Goal: Task Accomplishment & Management: Complete application form

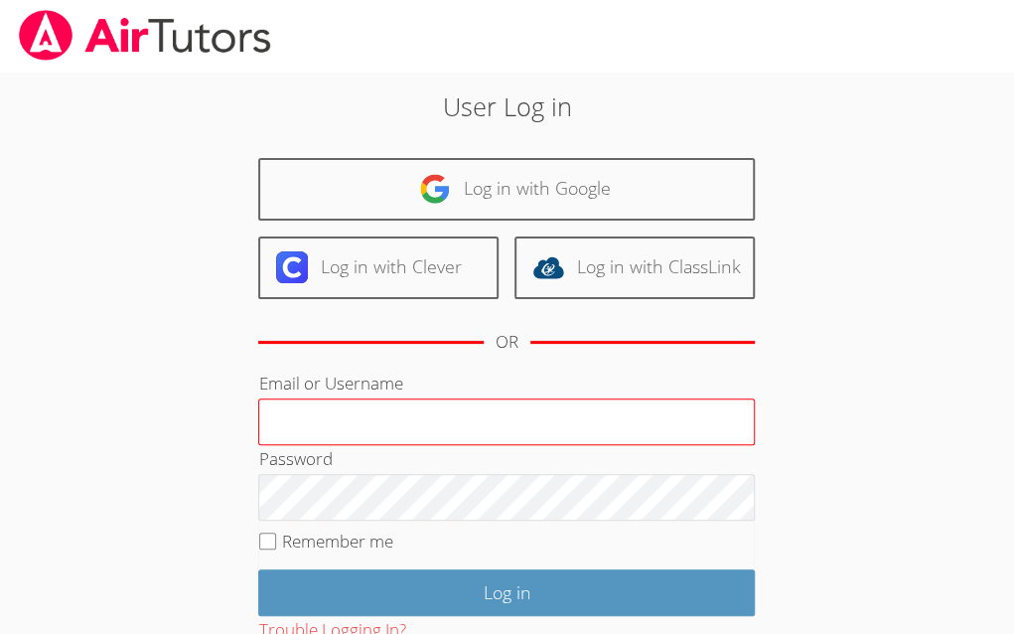
click at [413, 408] on input "Email or Username" at bounding box center [506, 422] width 497 height 48
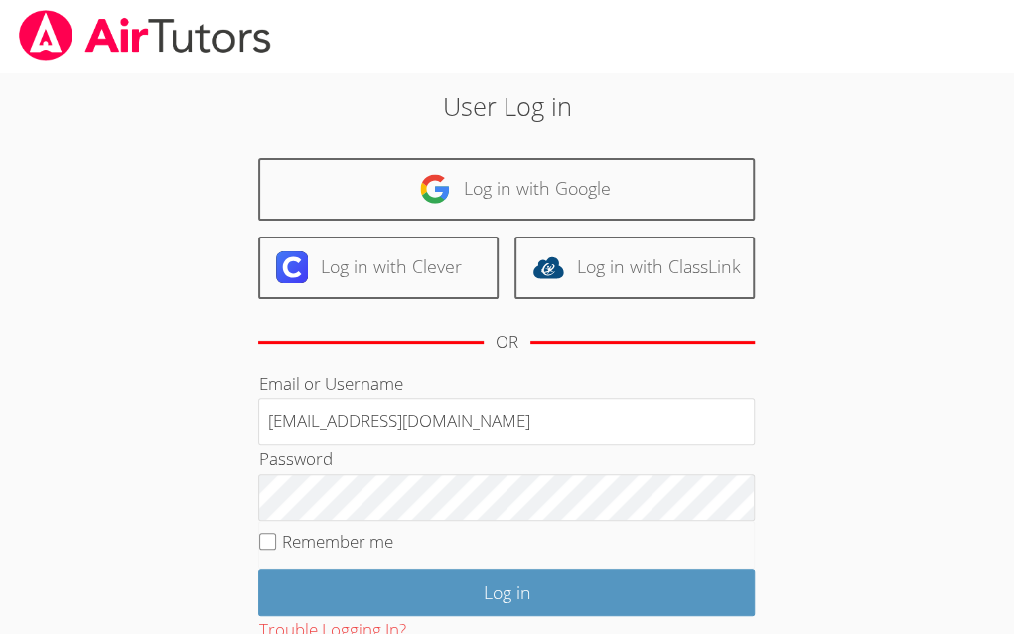
type input "helloteacherlee@outlook.com"
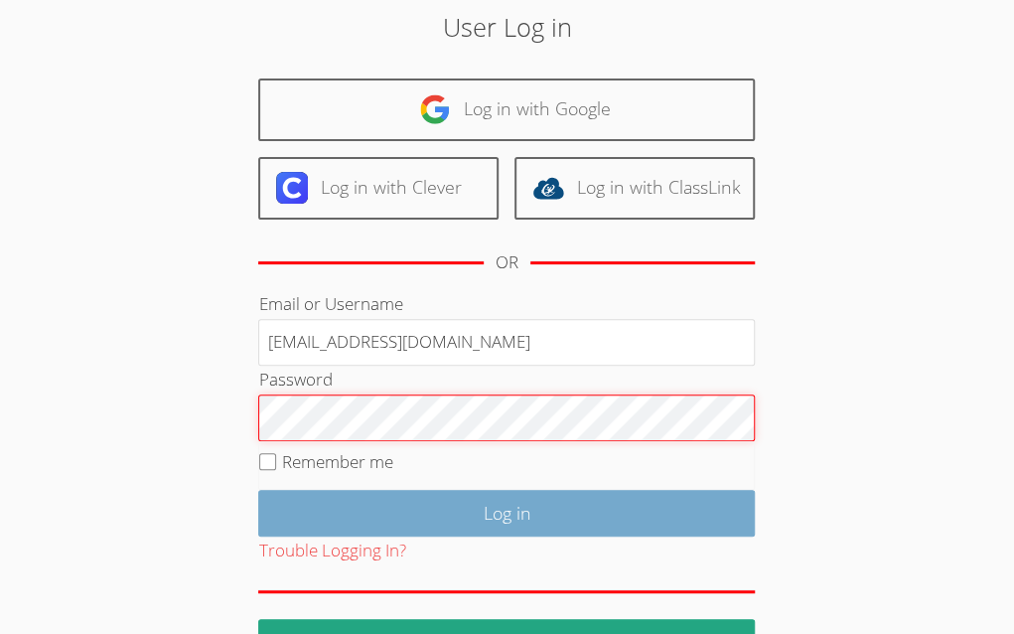
scroll to position [136, 0]
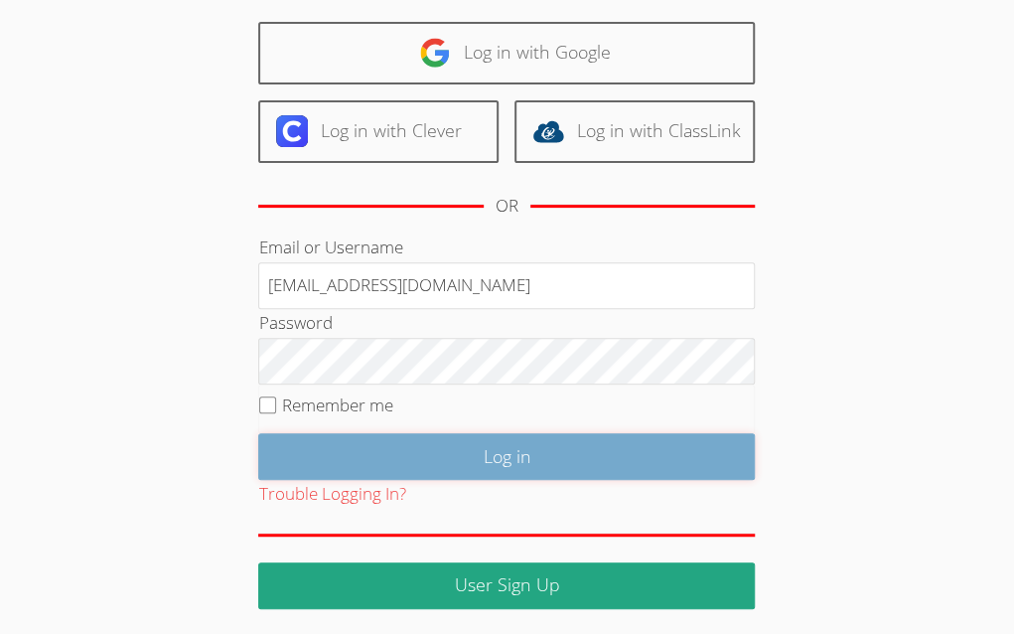
click at [403, 453] on input "Log in" at bounding box center [506, 456] width 497 height 47
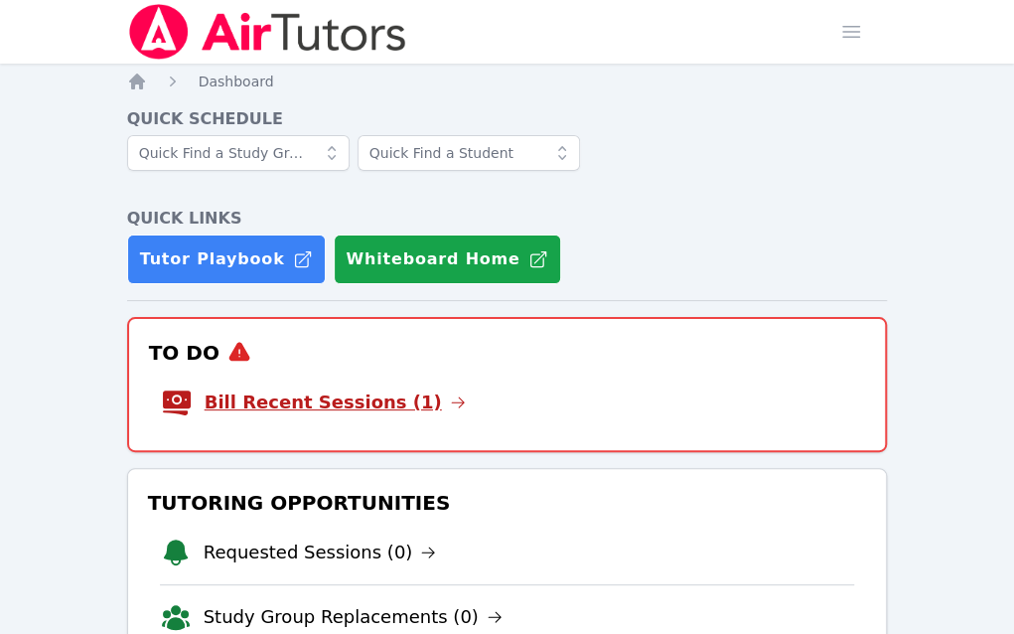
click at [371, 388] on link "Bill Recent Sessions (1)" at bounding box center [335, 402] width 261 height 28
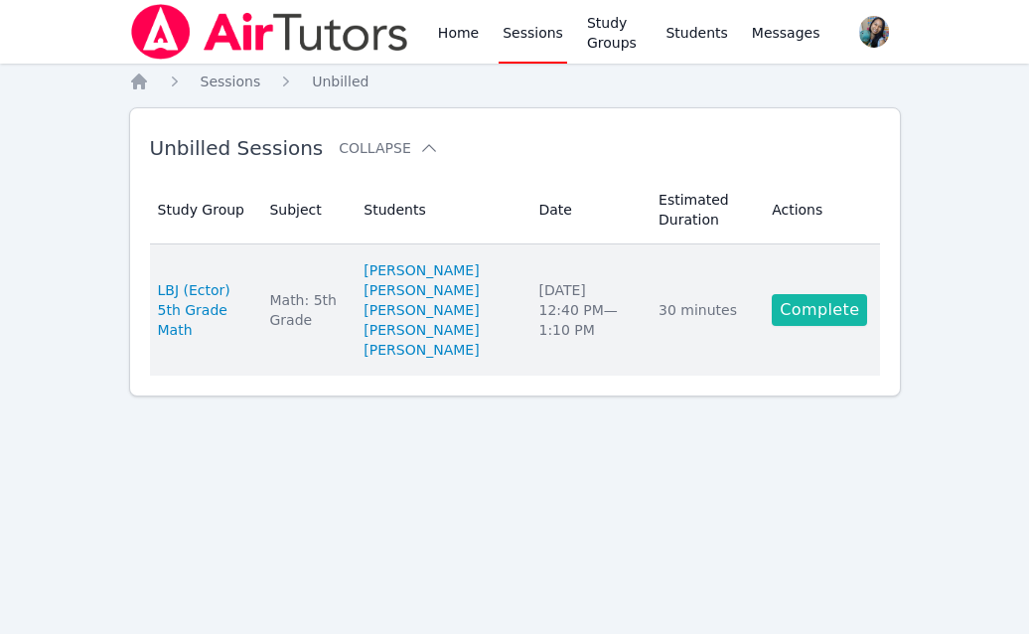
click at [813, 313] on link "Complete" at bounding box center [819, 310] width 95 height 32
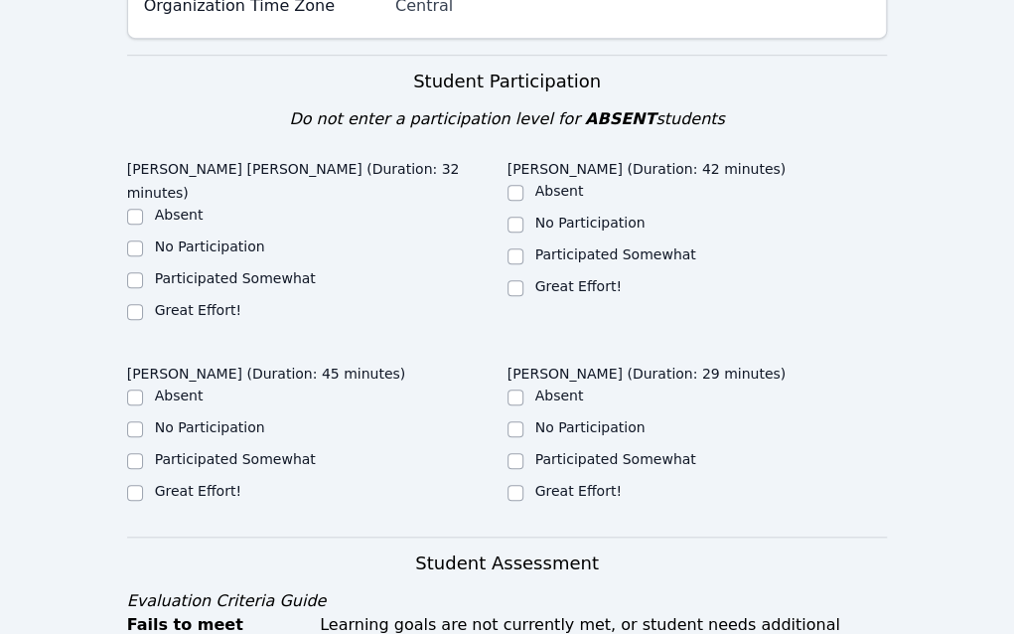
scroll to position [795, 0]
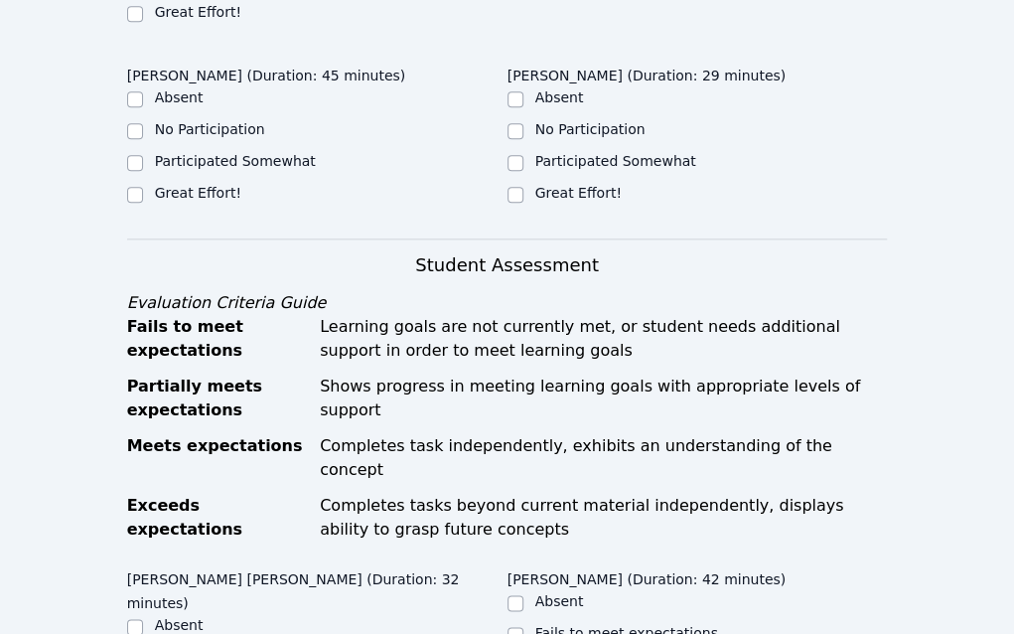
click at [197, 20] on label "Great Effort!" at bounding box center [198, 12] width 86 height 16
click at [143, 22] on input "Great Effort!" at bounding box center [135, 14] width 16 height 16
checkbox input "true"
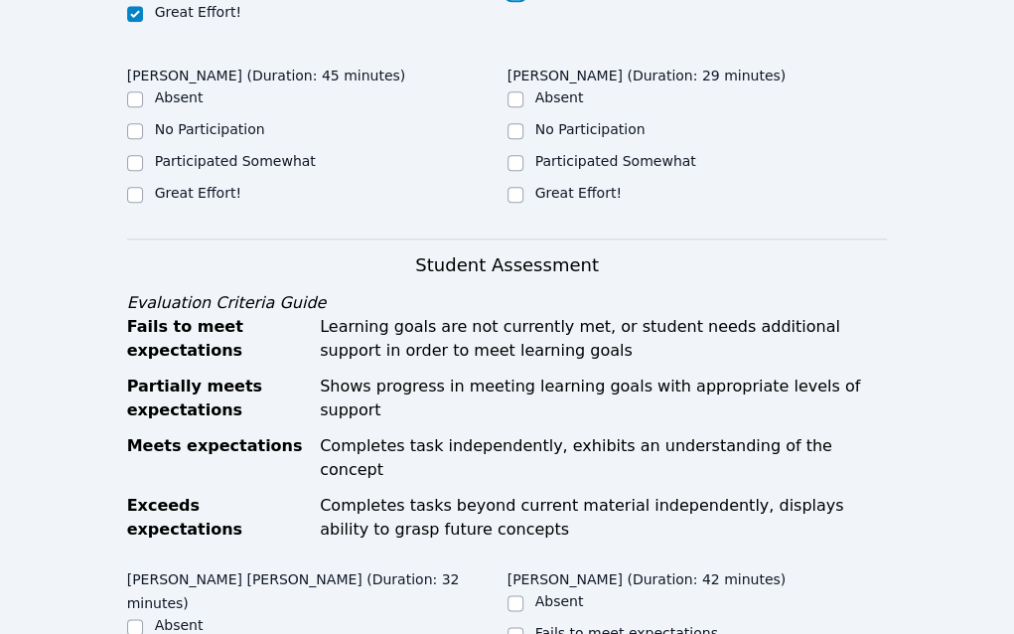
checkbox input "true"
click at [241, 201] on label "Great Effort!" at bounding box center [198, 193] width 86 height 16
click at [143, 203] on input "Great Effort!" at bounding box center [135, 195] width 16 height 16
checkbox input "true"
click at [622, 201] on label "Great Effort!" at bounding box center [578, 193] width 86 height 16
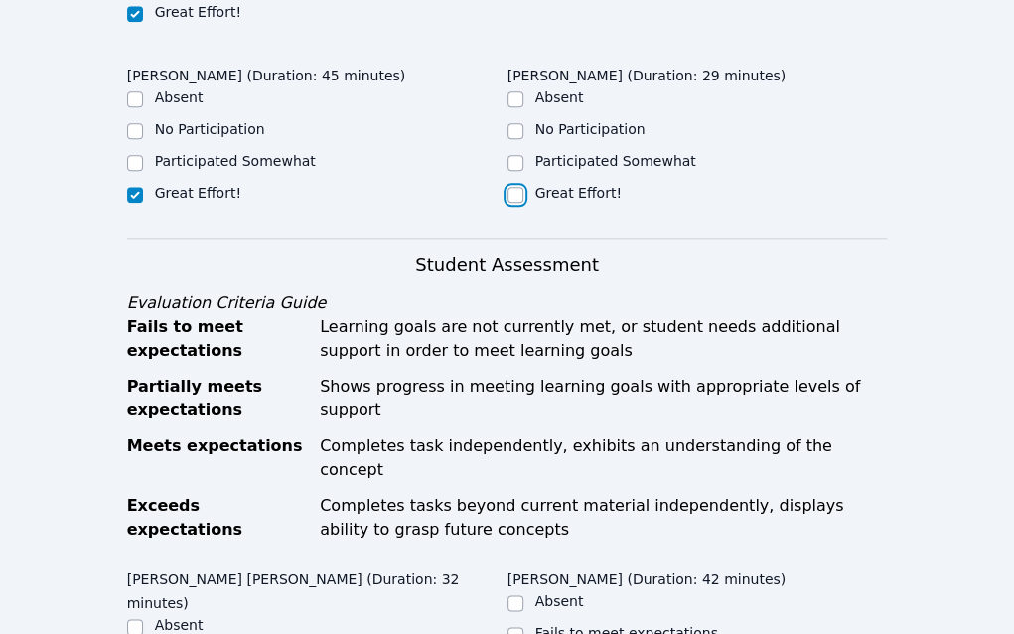
click at [523, 203] on input "Great Effort!" at bounding box center [516, 195] width 16 height 16
checkbox input "true"
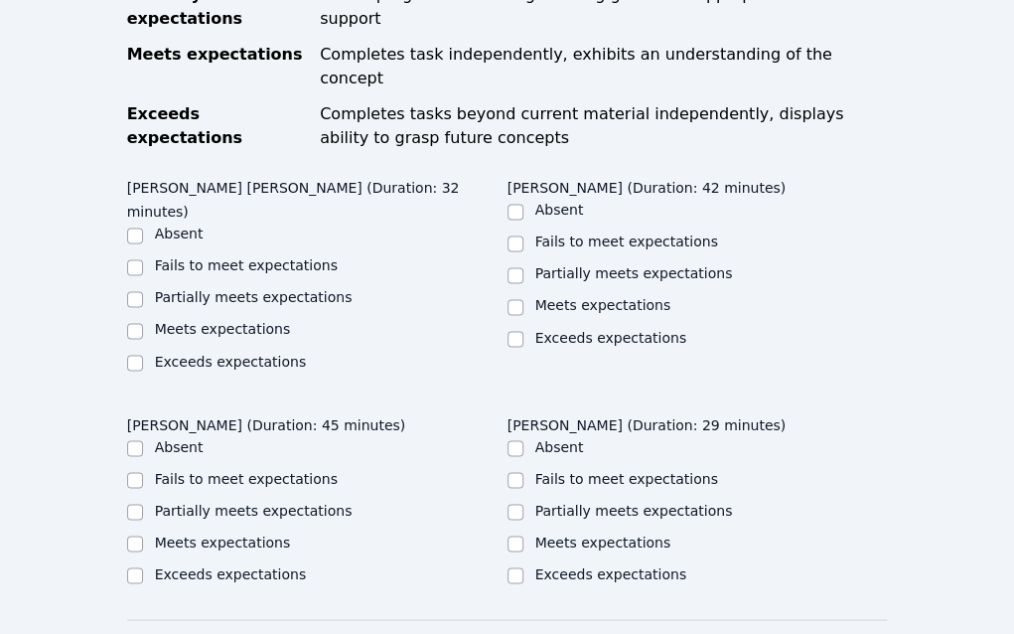
scroll to position [1291, 0]
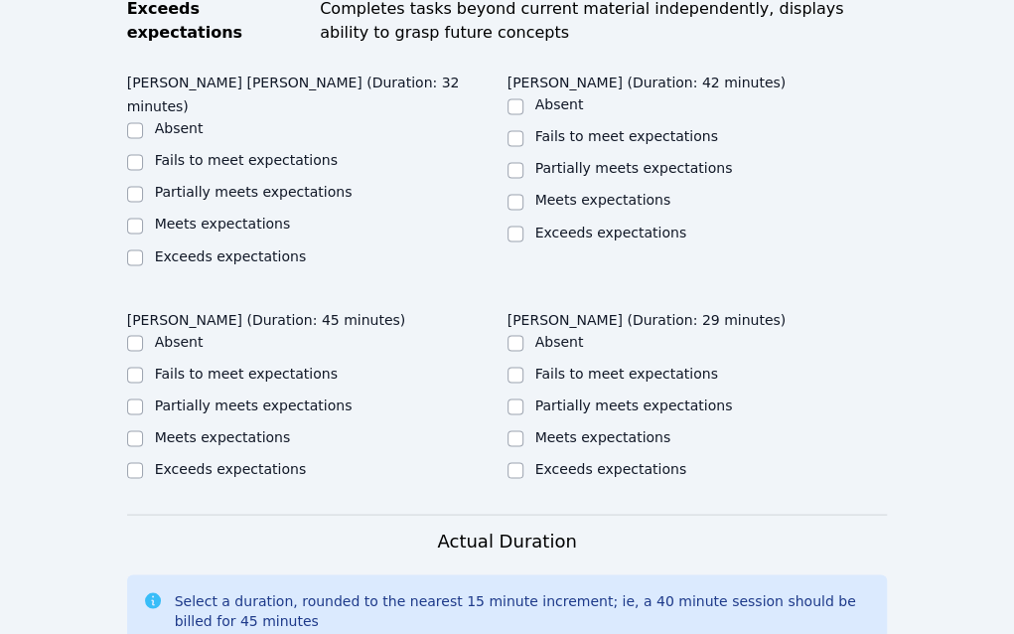
click at [210, 231] on label "Meets expectations" at bounding box center [223, 224] width 136 height 16
click at [143, 233] on input "Meets expectations" at bounding box center [135, 226] width 16 height 16
checkbox input "true"
click at [535, 208] on label "Meets expectations" at bounding box center [603, 200] width 136 height 16
click at [508, 210] on input "Meets expectations" at bounding box center [516, 202] width 16 height 16
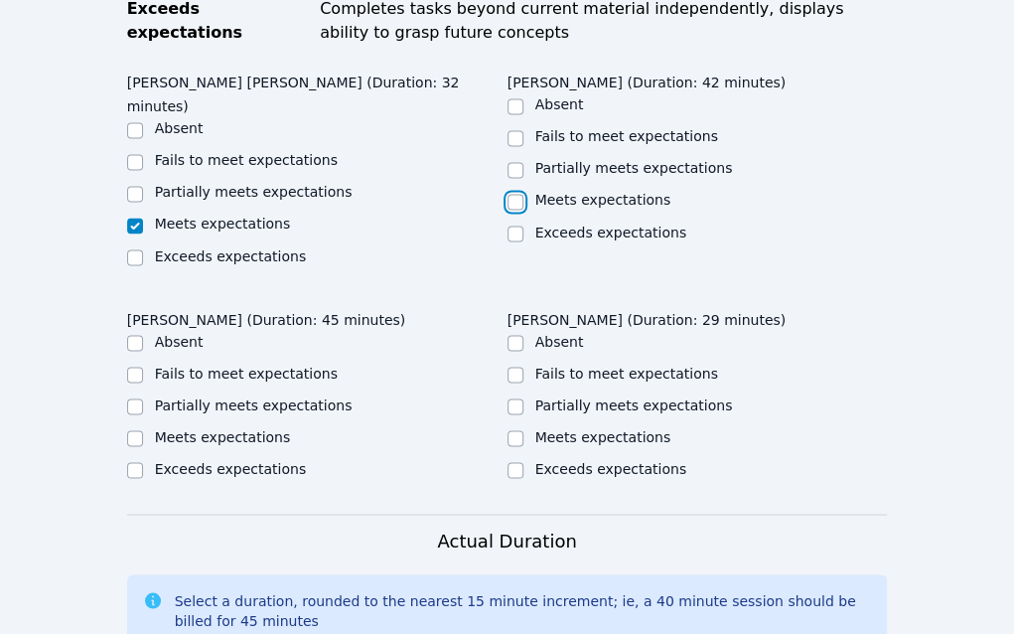
checkbox input "true"
click at [291, 428] on label "Meets expectations" at bounding box center [223, 436] width 136 height 16
click at [143, 430] on input "Meets expectations" at bounding box center [135, 438] width 16 height 16
checkbox input "true"
click at [671, 428] on label "Meets expectations" at bounding box center [603, 436] width 136 height 16
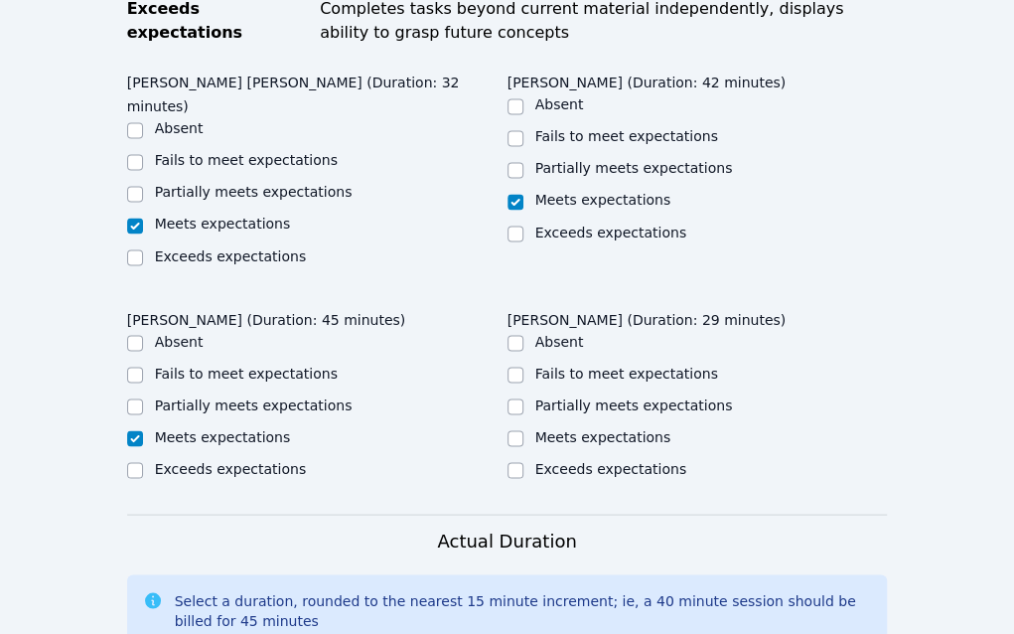
click at [523, 430] on input "Meets expectations" at bounding box center [516, 438] width 16 height 16
checkbox input "true"
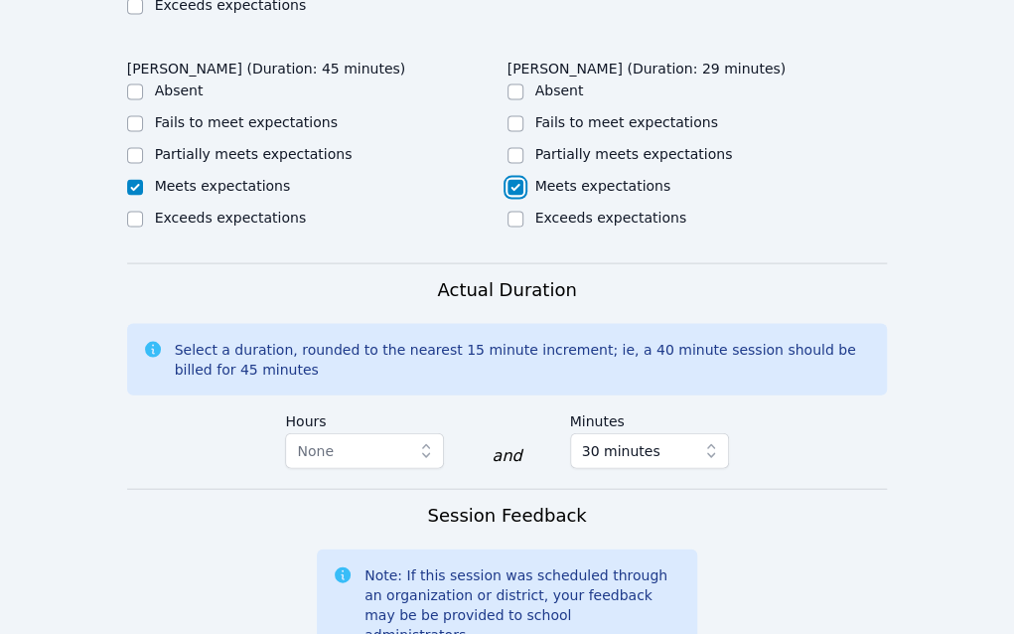
scroll to position [1788, 0]
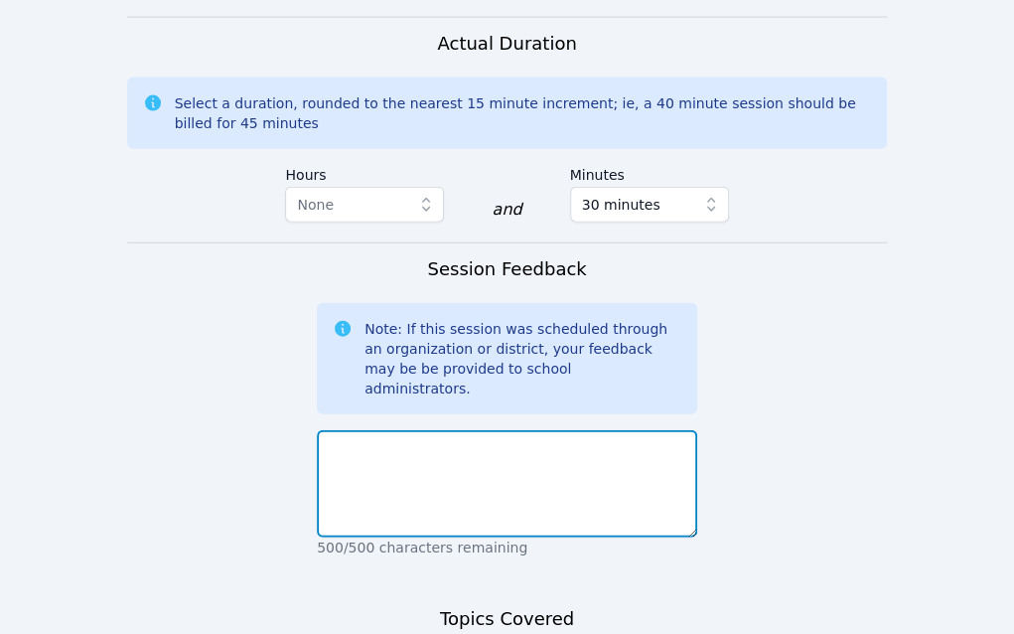
click at [498, 430] on textarea at bounding box center [507, 483] width 380 height 107
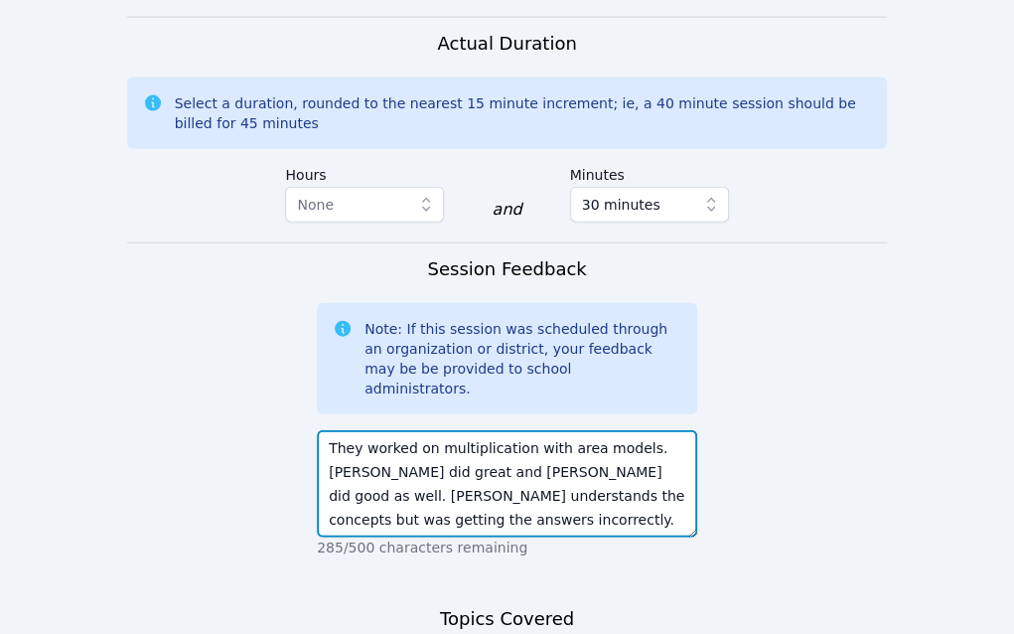
scroll to position [15, 0]
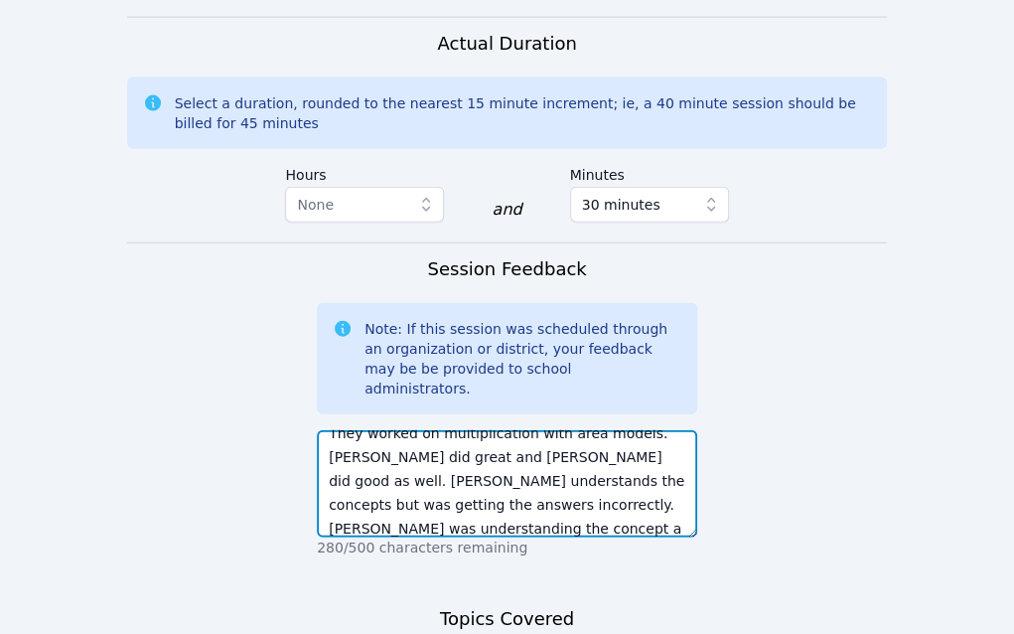
type textarea "They worked on multiplication with area models. Aaliyah did great and Kamilah d…"
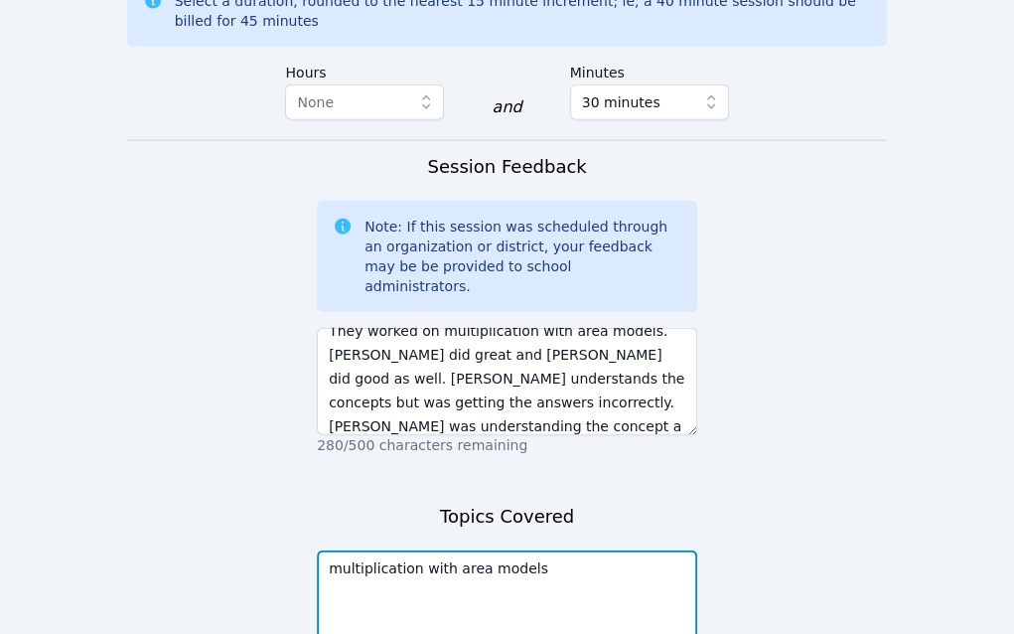
scroll to position [1960, 0]
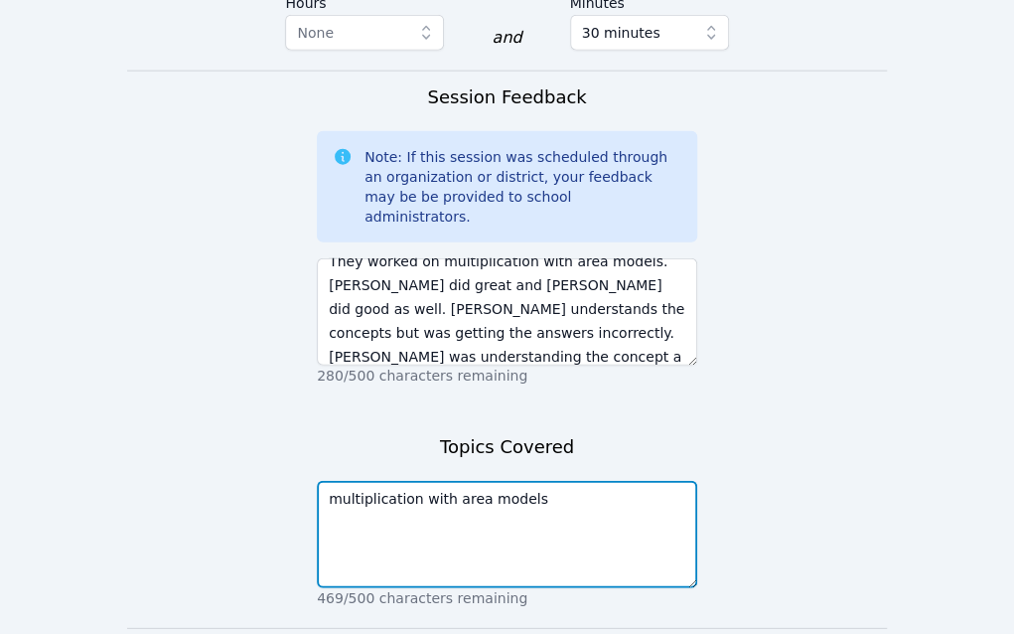
type textarea "multiplication with area models"
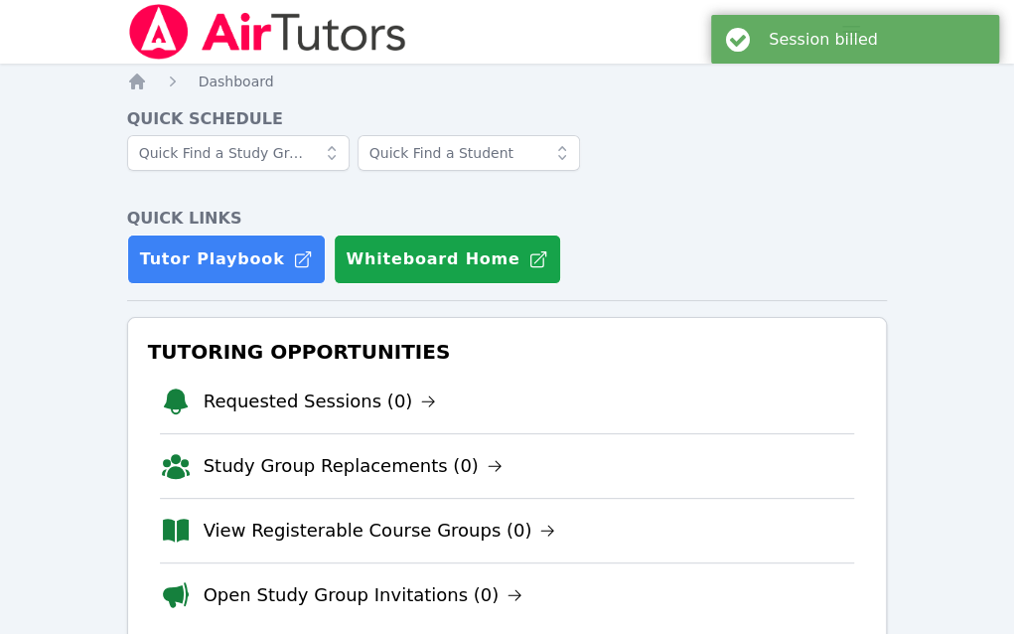
click at [0, 0] on link "Sessions" at bounding box center [0, 0] width 0 height 0
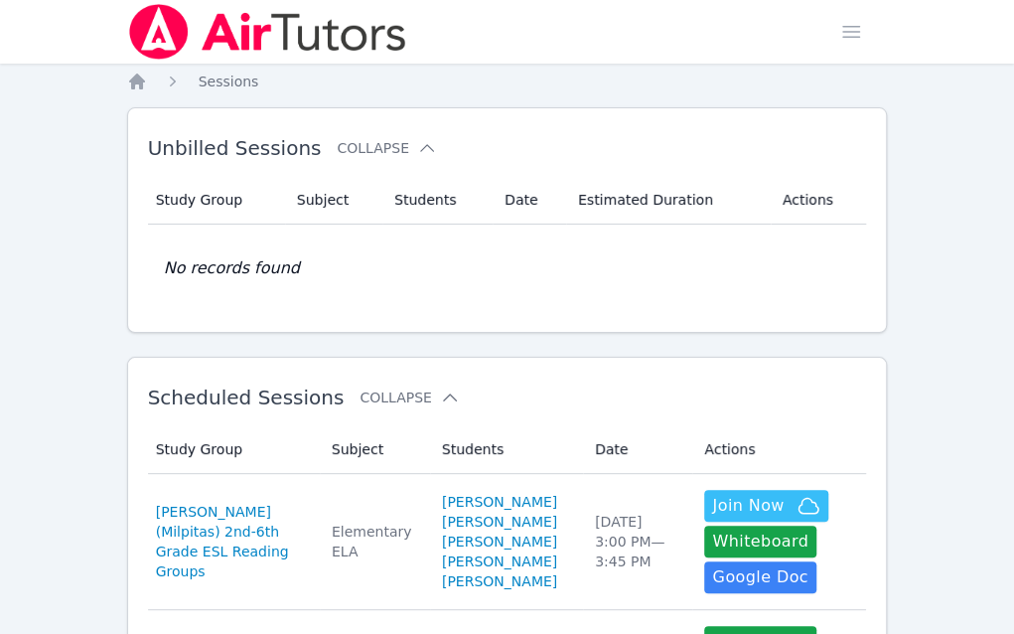
click at [0, 0] on link "Study Groups" at bounding box center [0, 0] width 0 height 0
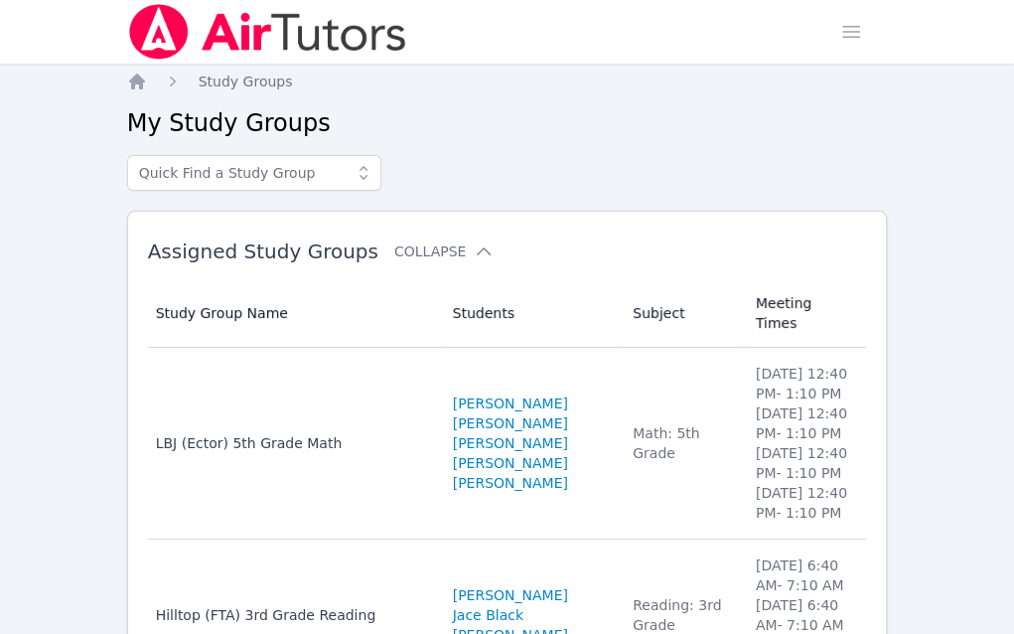
click at [0, 0] on link "Sessions" at bounding box center [0, 0] width 0 height 0
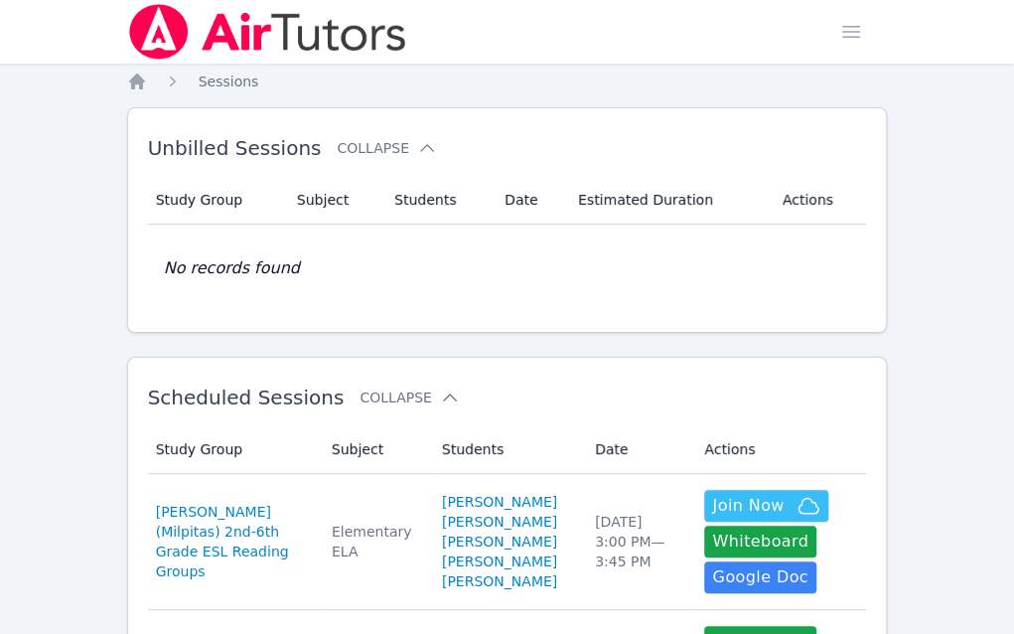
click at [0, 0] on link "Home" at bounding box center [0, 0] width 0 height 0
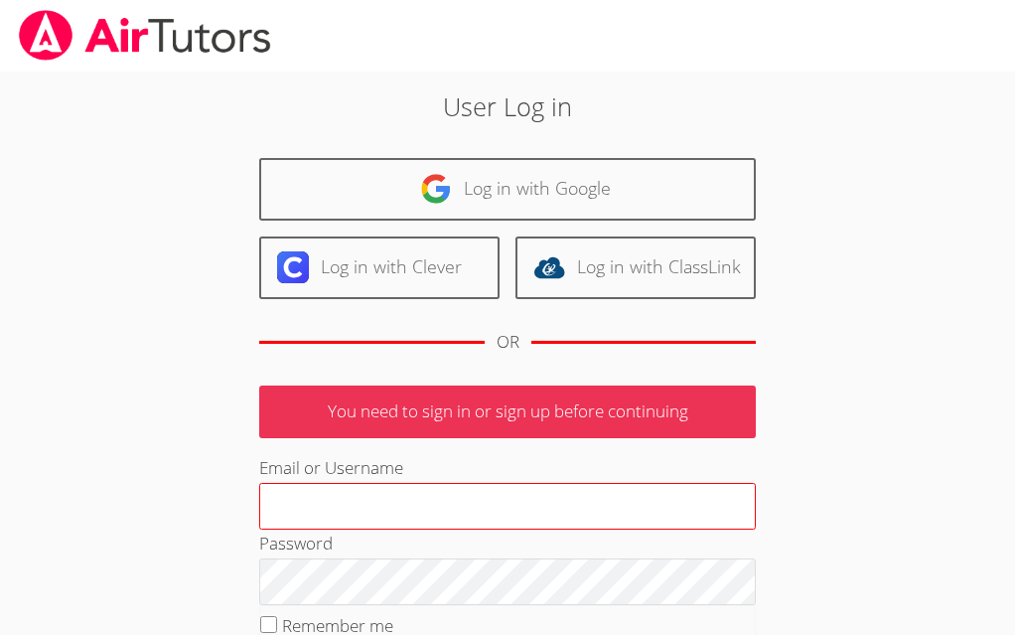
click at [337, 513] on input "Email or Username" at bounding box center [507, 507] width 497 height 48
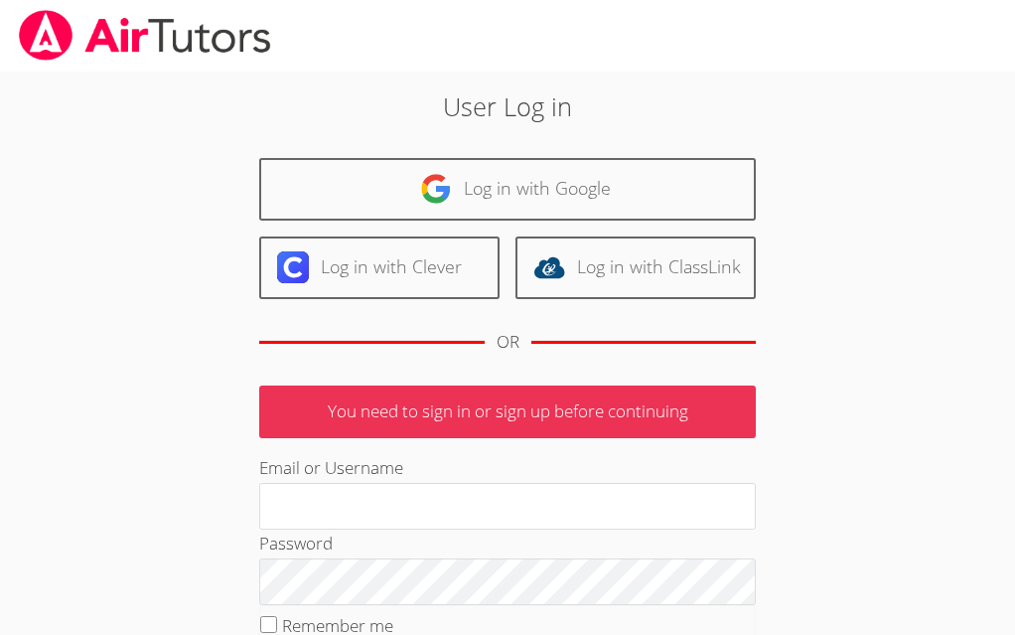
type input "helloteacherlee@outlook.com"
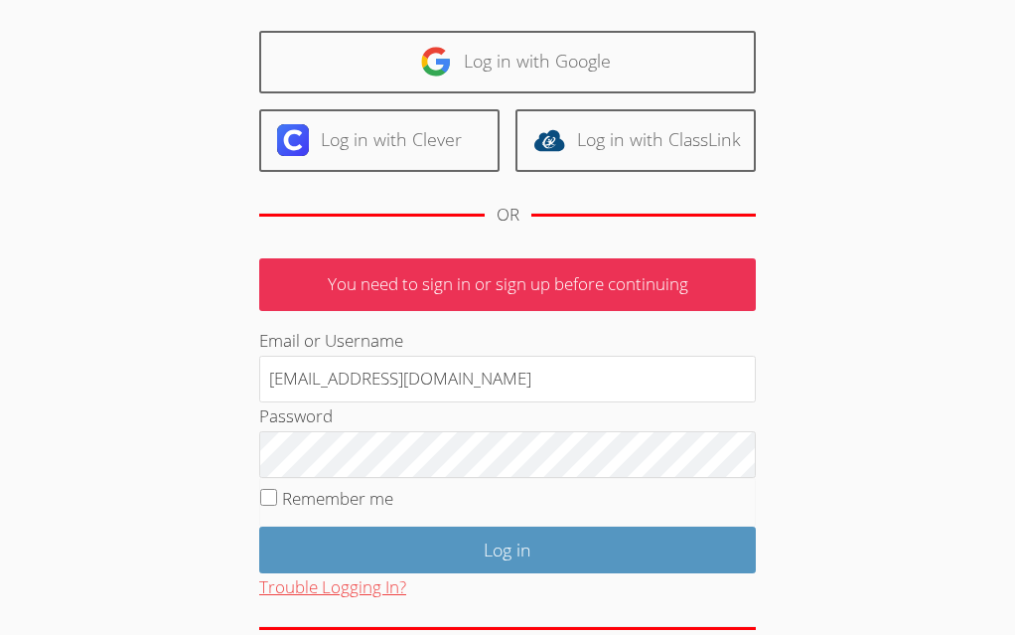
scroll to position [199, 0]
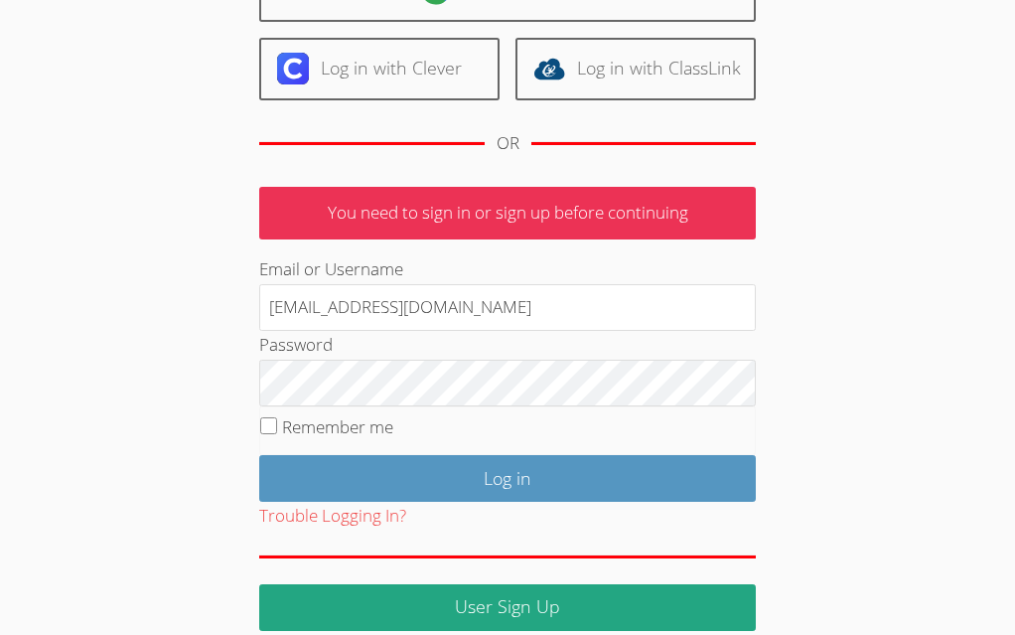
click at [310, 429] on label "Remember me" at bounding box center [337, 426] width 111 height 23
click at [277, 429] on input "Remember me" at bounding box center [268, 425] width 17 height 17
checkbox input "true"
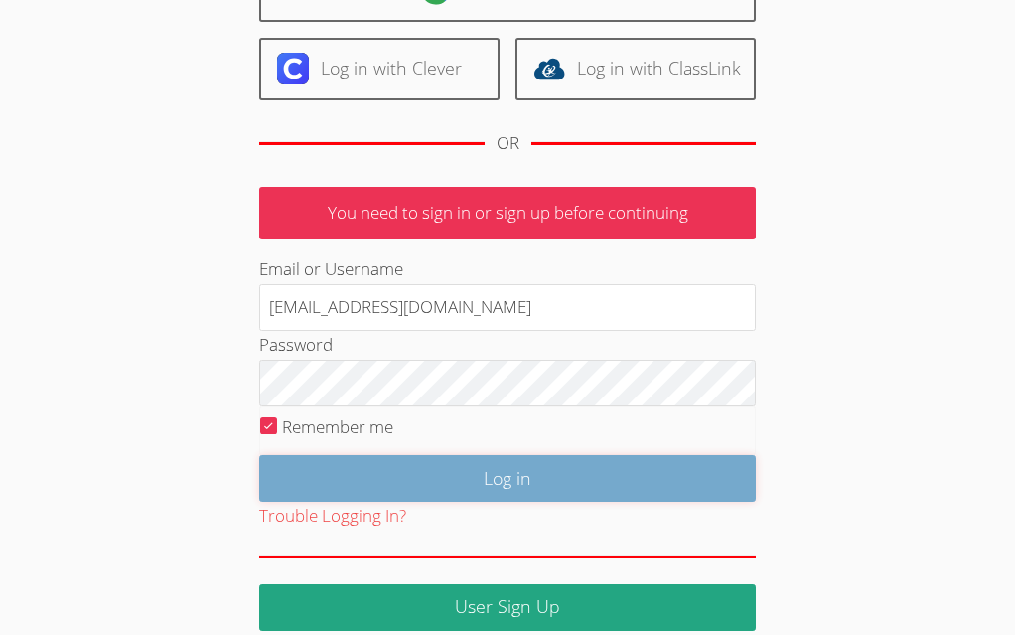
click at [372, 468] on input "Log in" at bounding box center [507, 478] width 497 height 47
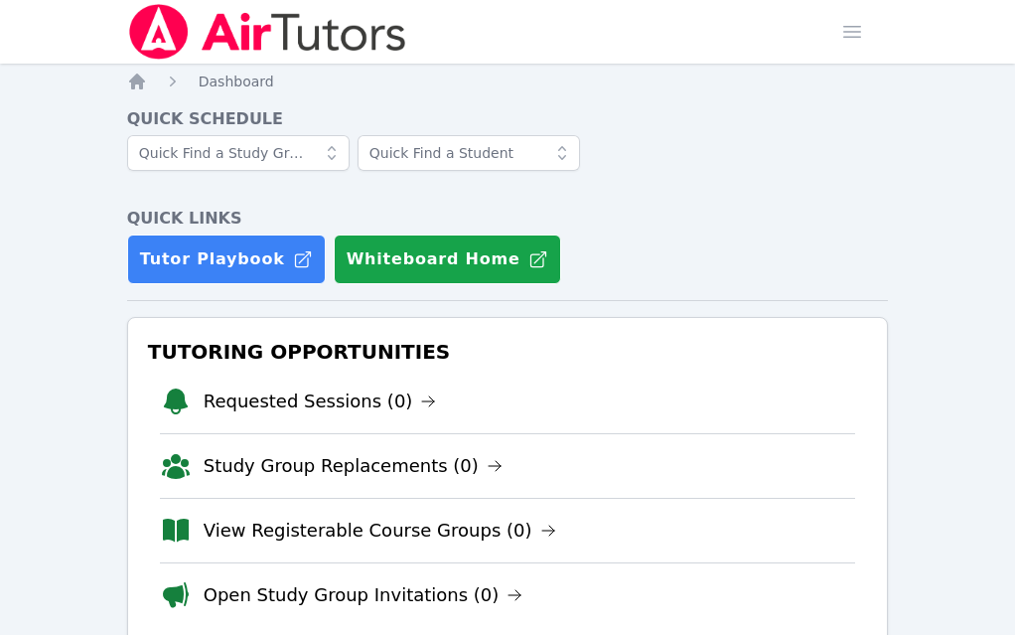
click at [0, 0] on link "Sessions" at bounding box center [0, 0] width 0 height 0
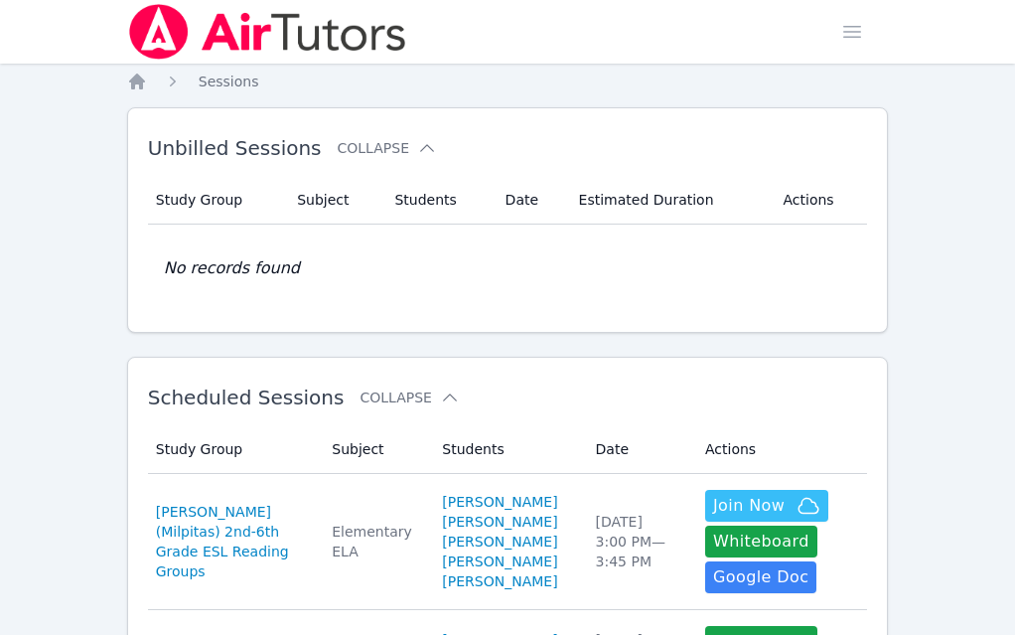
click at [0, 0] on link "Students" at bounding box center [0, 0] width 0 height 0
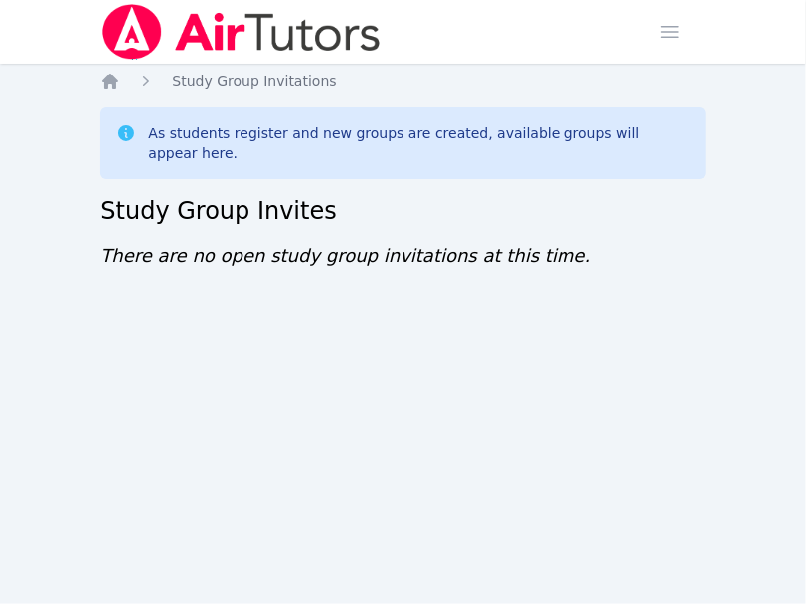
click at [114, 328] on div "Home Sessions Study Groups Students Messages Open user menu [PERSON_NAME] Open …" at bounding box center [403, 302] width 806 height 604
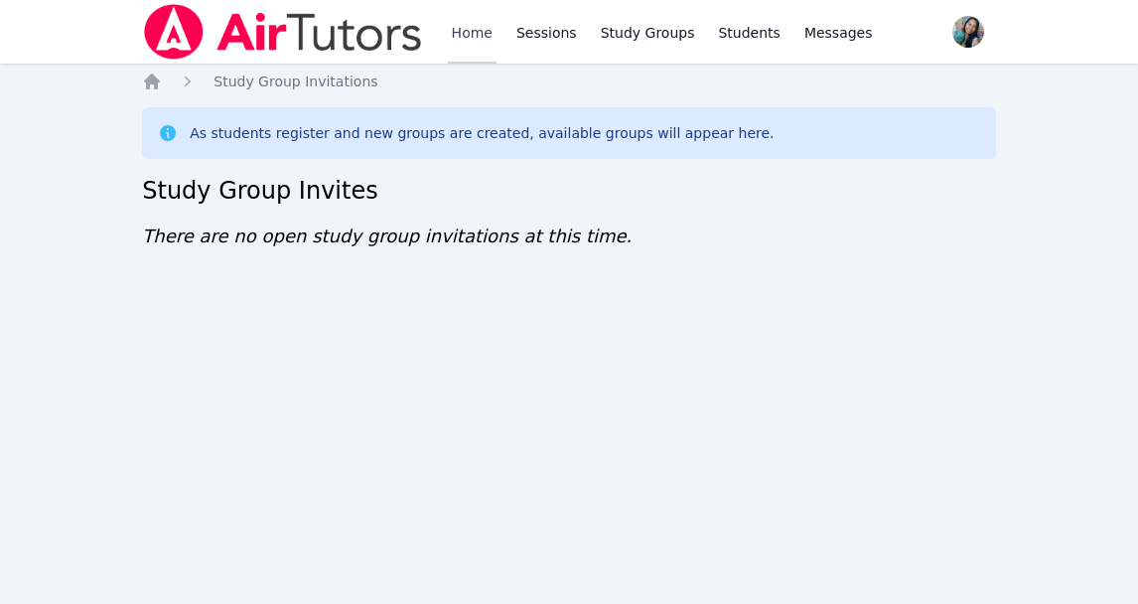
click at [487, 27] on link "Home" at bounding box center [472, 32] width 49 height 64
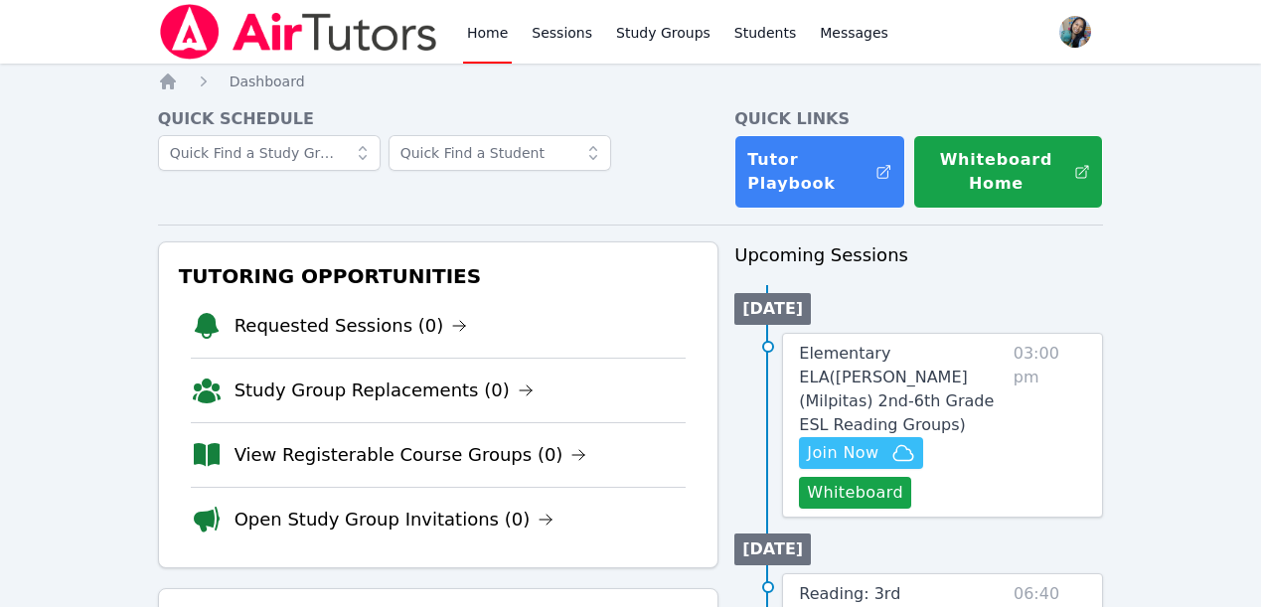
click at [495, 34] on link "Home" at bounding box center [487, 32] width 49 height 64
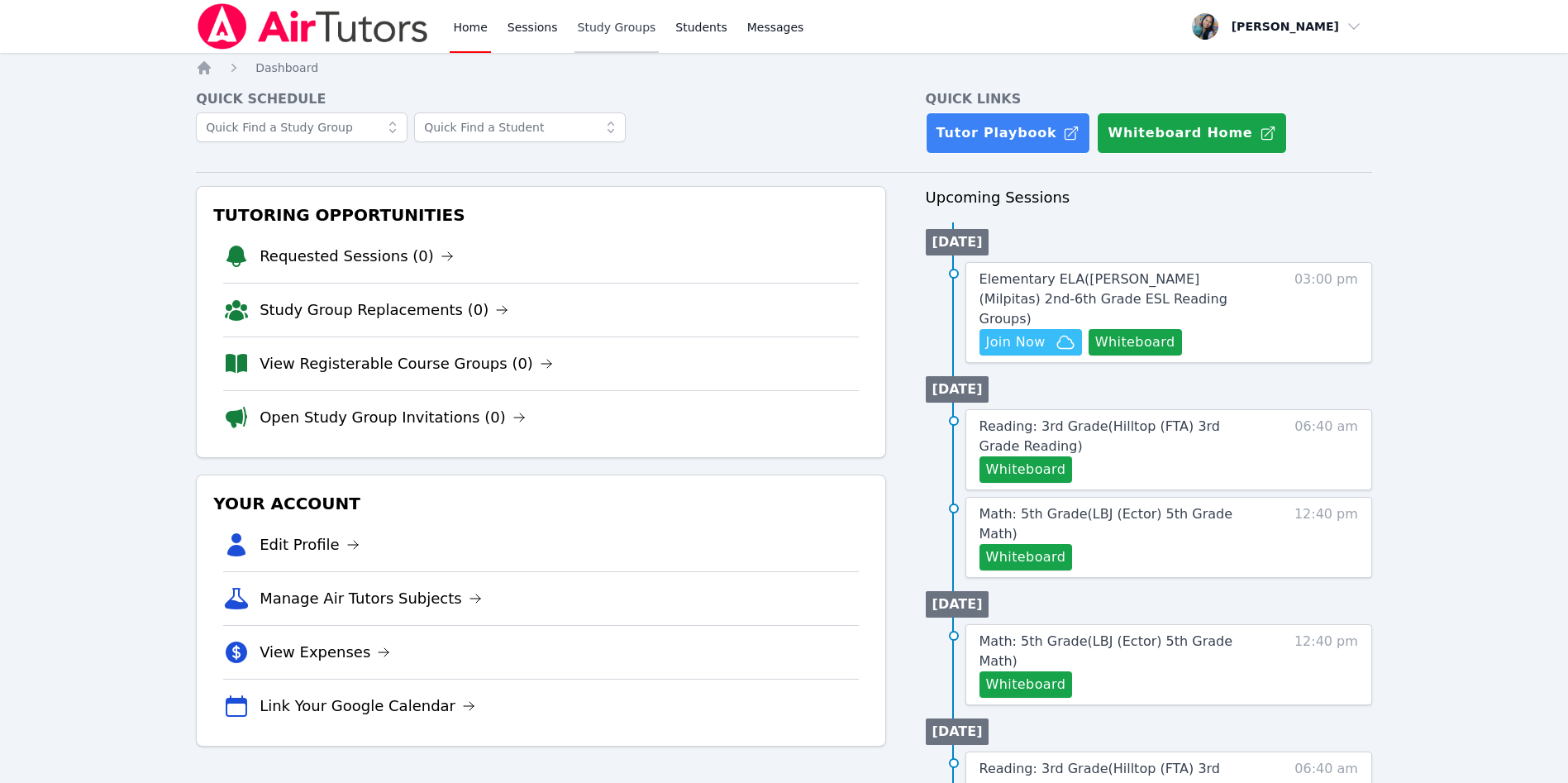
click at [614, 13] on link "Study Groups" at bounding box center [617, 27] width 85 height 53
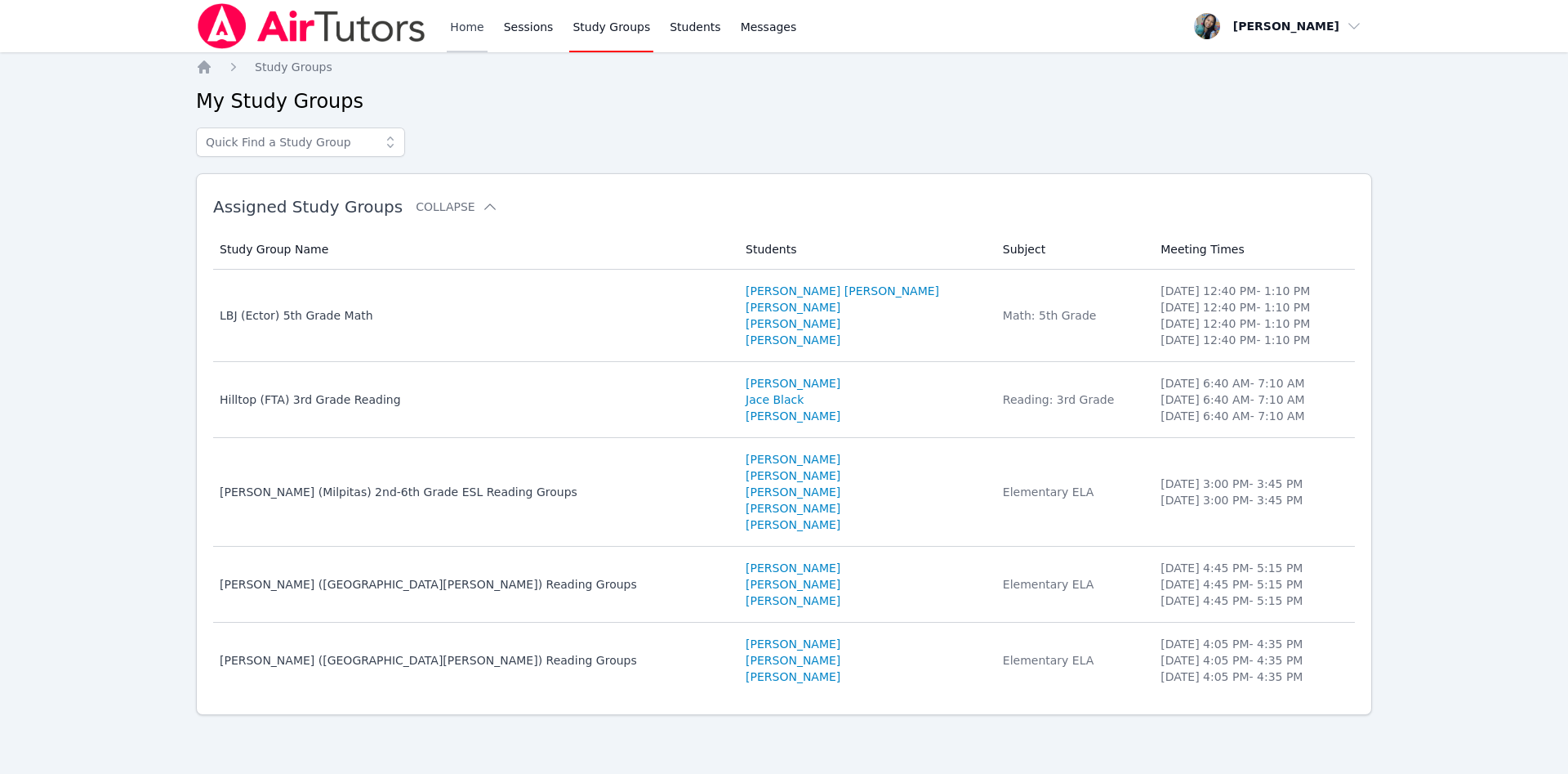
click at [459, 25] on link "Home" at bounding box center [466, 26] width 40 height 53
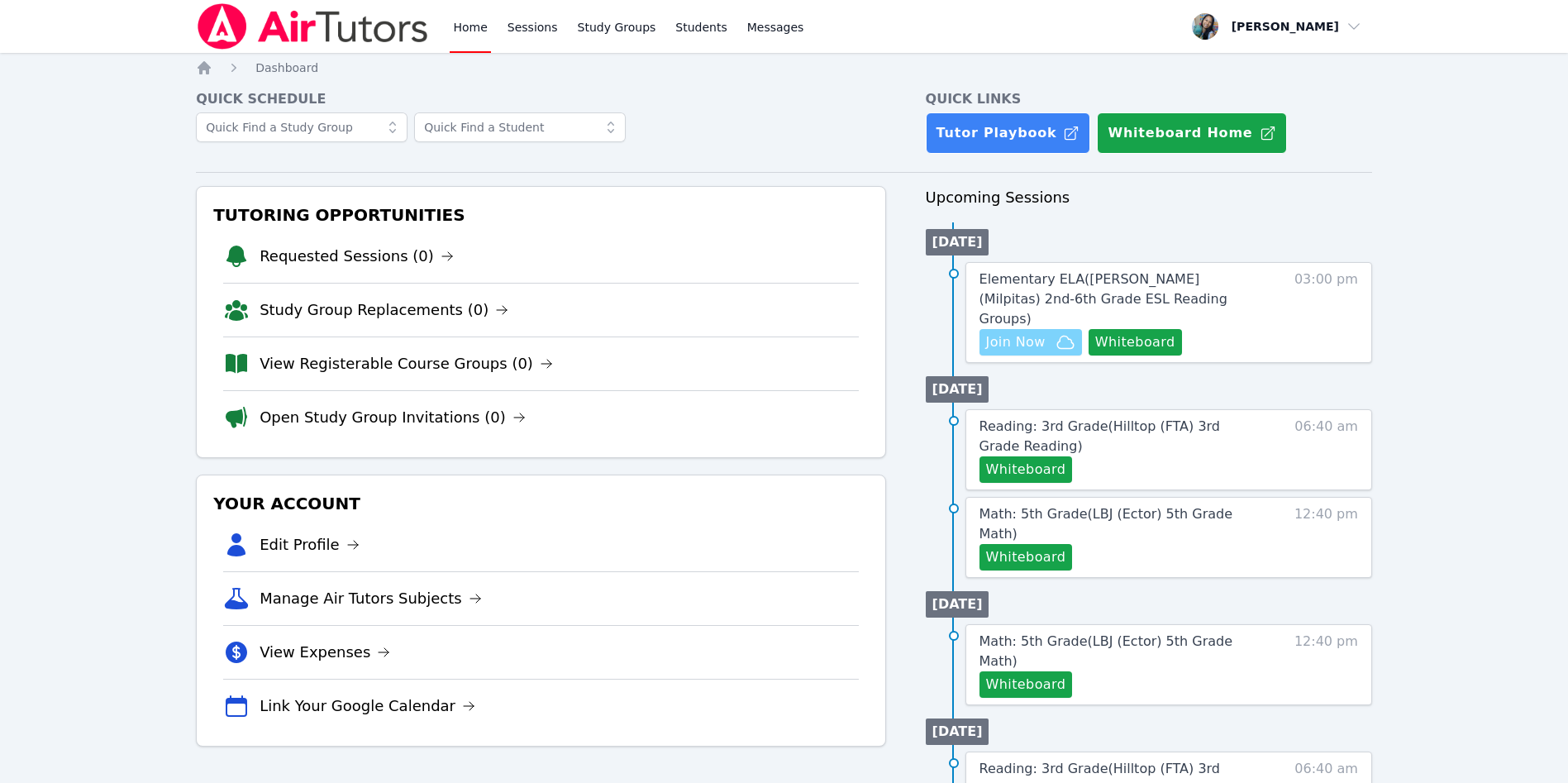
click at [1009, 332] on span "Join Now" at bounding box center [1016, 342] width 60 height 20
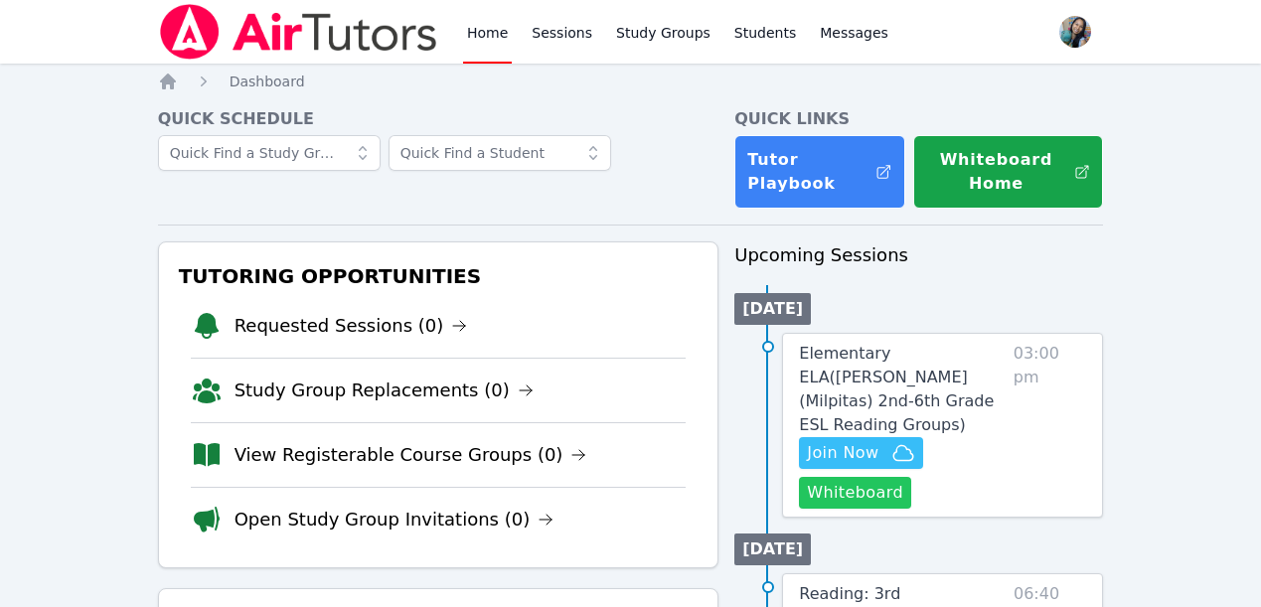
click at [873, 477] on button "Whiteboard" at bounding box center [855, 493] width 112 height 32
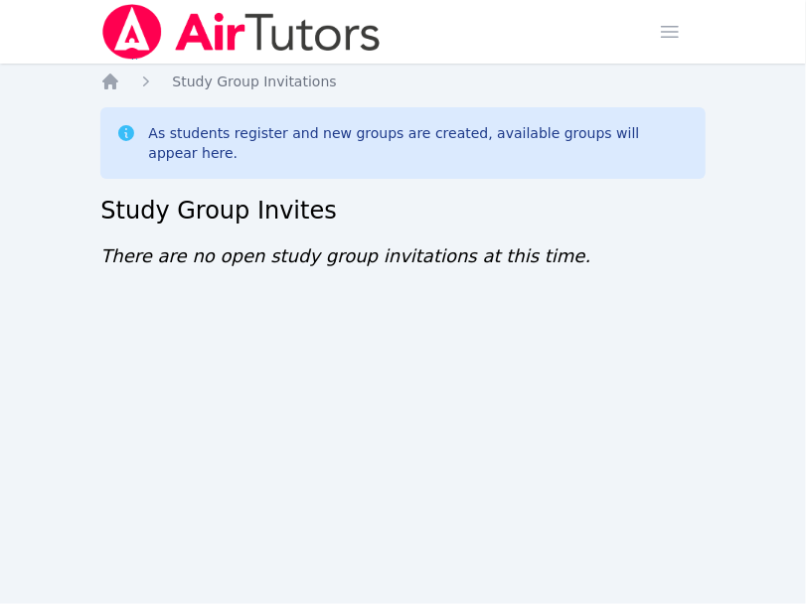
click at [139, 316] on div "Home Sessions Study Groups Students Messages Open user menu [PERSON_NAME] Open …" at bounding box center [403, 302] width 806 height 604
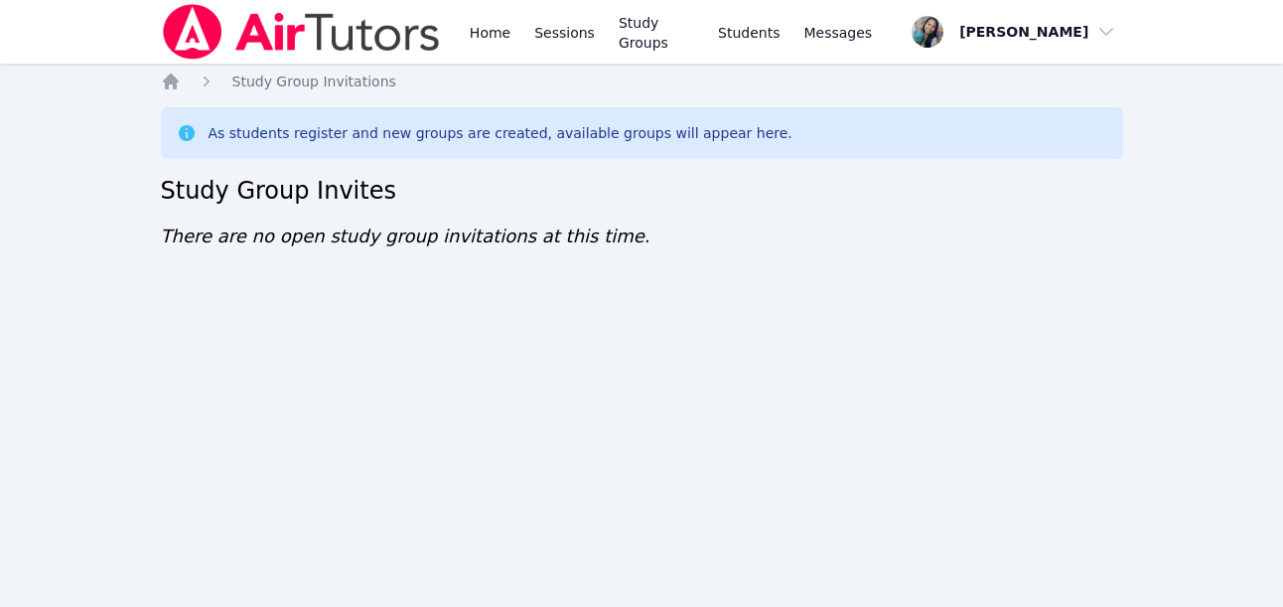
drag, startPoint x: 727, startPoint y: 34, endPoint x: 297, endPoint y: 469, distance: 611.8
click at [297, 403] on div "Home Sessions Study Groups Students Messages Open user menu Sokha Lee Open main…" at bounding box center [641, 303] width 1283 height 607
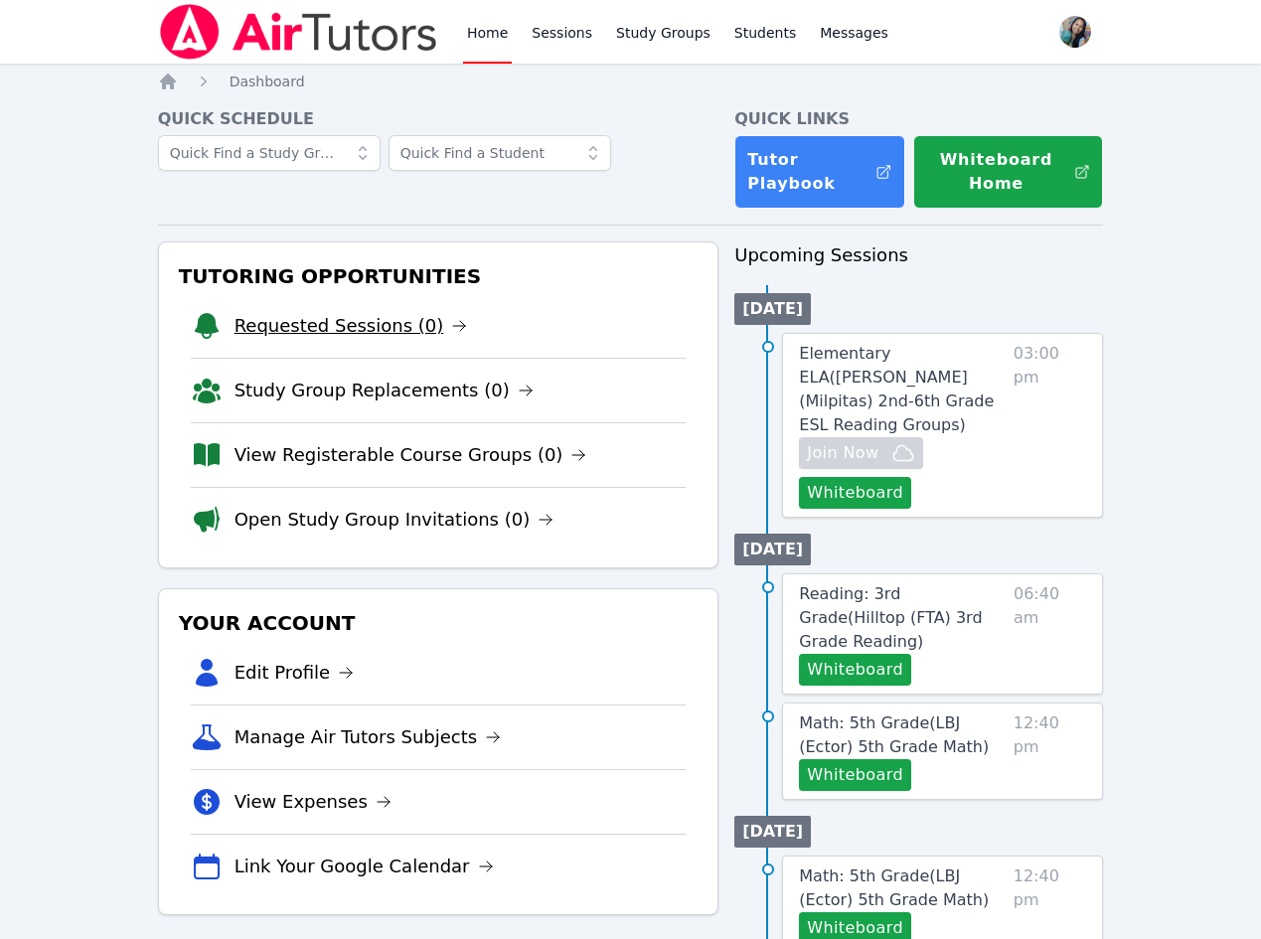
click at [394, 323] on link "Requested Sessions (0)" at bounding box center [350, 326] width 233 height 28
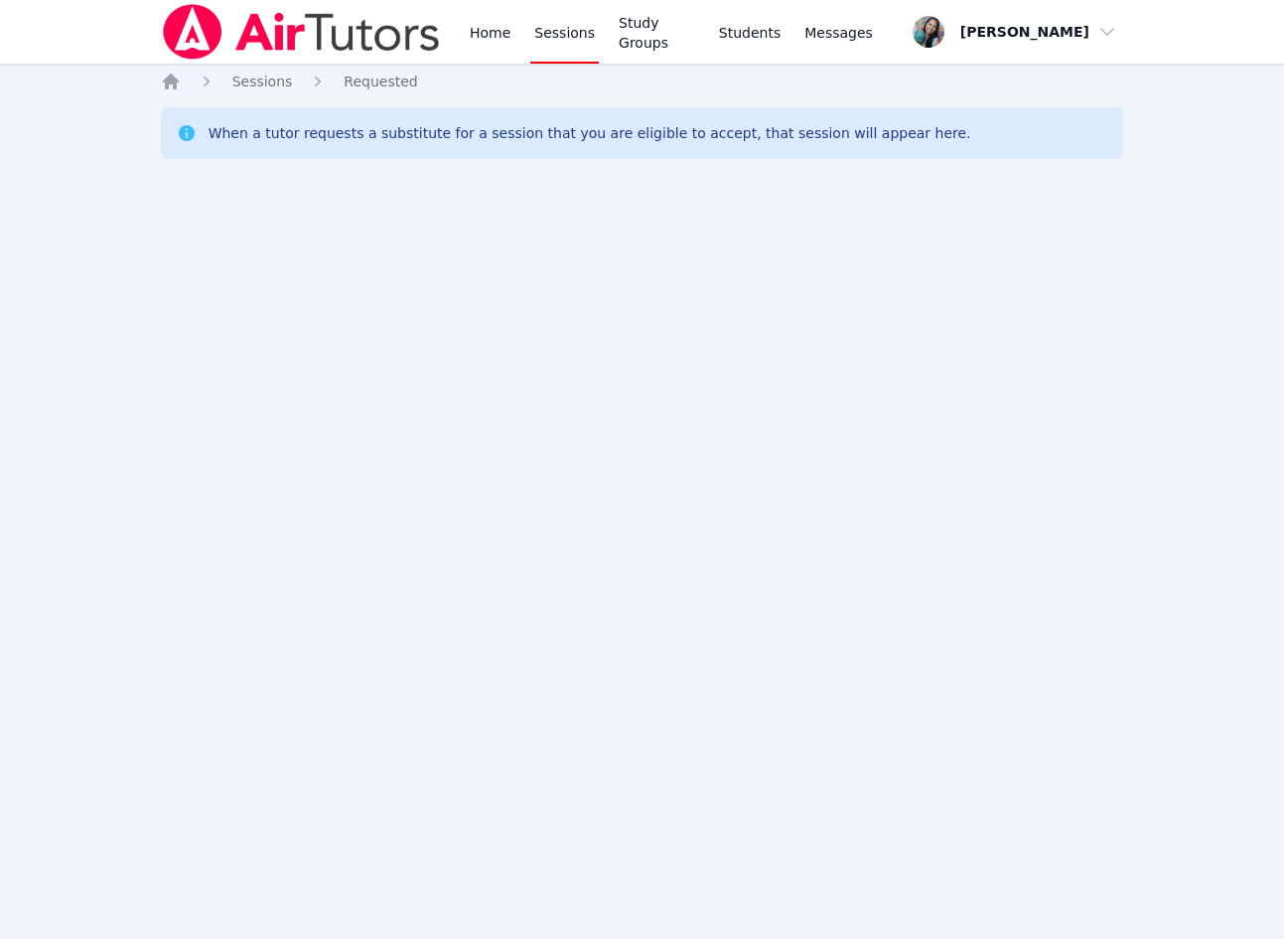
click at [386, 352] on div "Home Sessions Study Groups Students Messages Open user menu Sokha Lee Open main…" at bounding box center [642, 469] width 1284 height 939
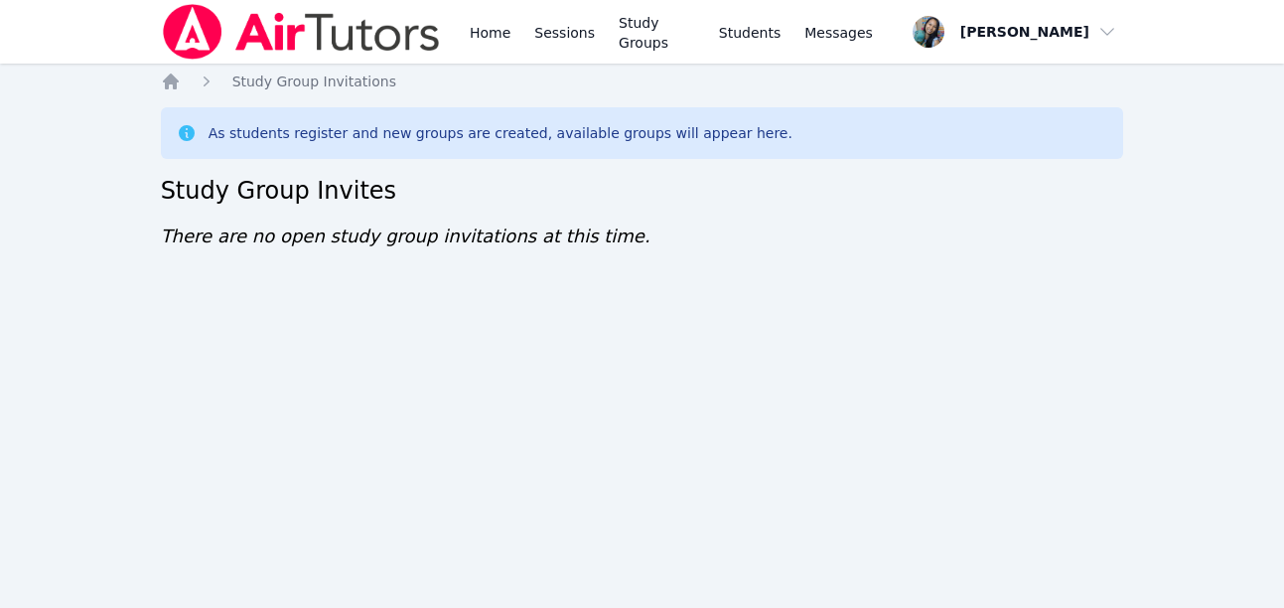
click at [410, 432] on div "Home Sessions Study Groups Students Messages Open user menu Sokha Lee Open main…" at bounding box center [642, 304] width 1284 height 608
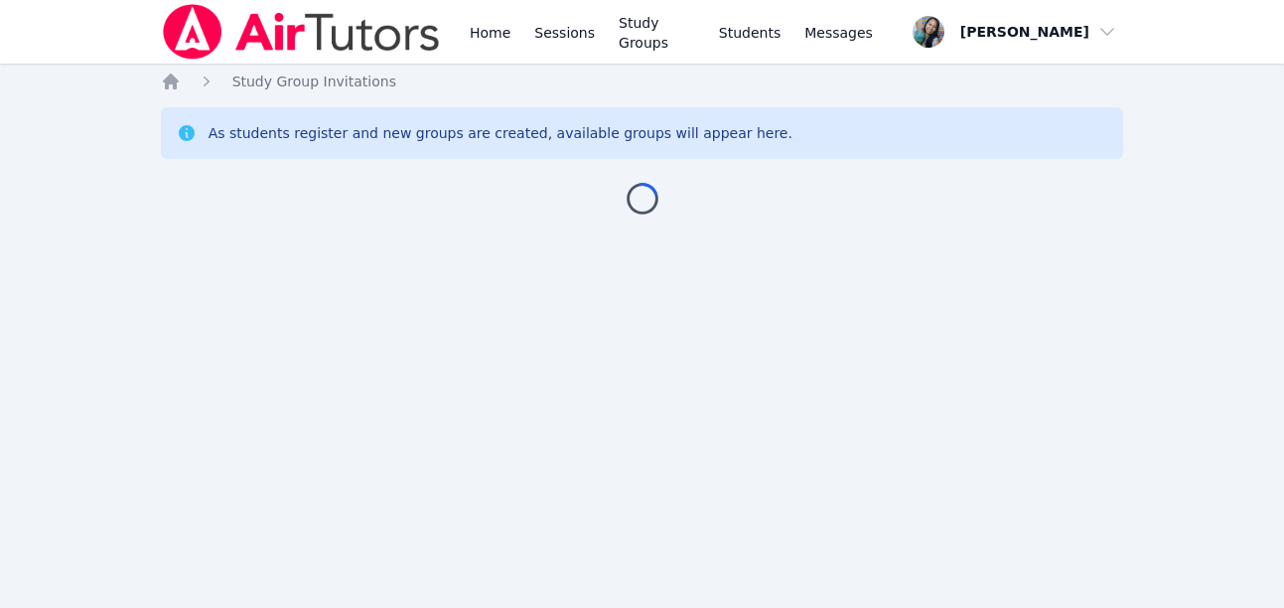
click at [903, 378] on div "Home Sessions Study Groups Students Messages Open user menu Sokha Lee Open main…" at bounding box center [642, 304] width 1284 height 608
